Goal: Information Seeking & Learning: Learn about a topic

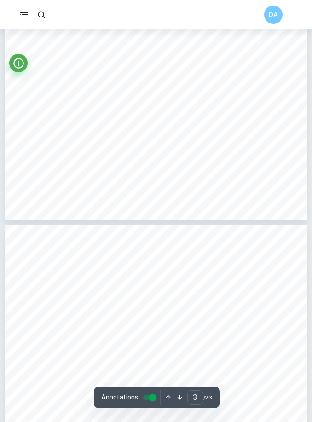
type input "4"
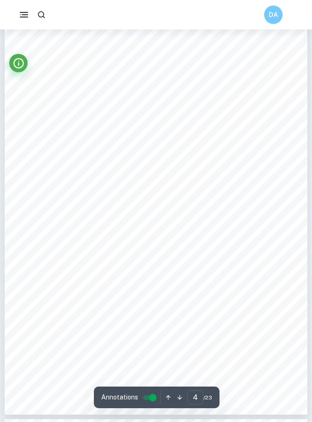
scroll to position [1448, 0]
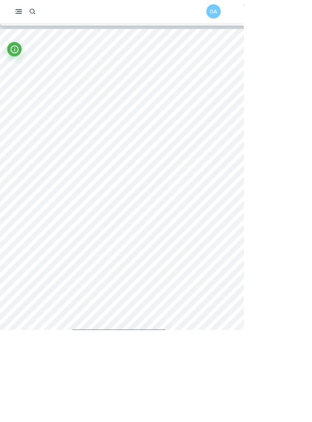
scroll to position [1131, 0]
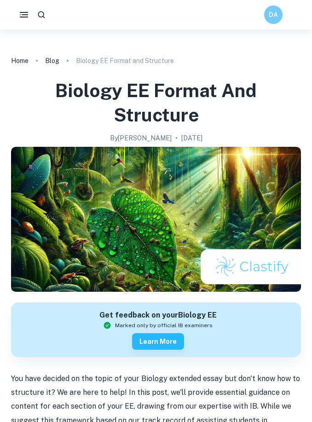
scroll to position [998, 0]
